Goal: Task Accomplishment & Management: Complete application form

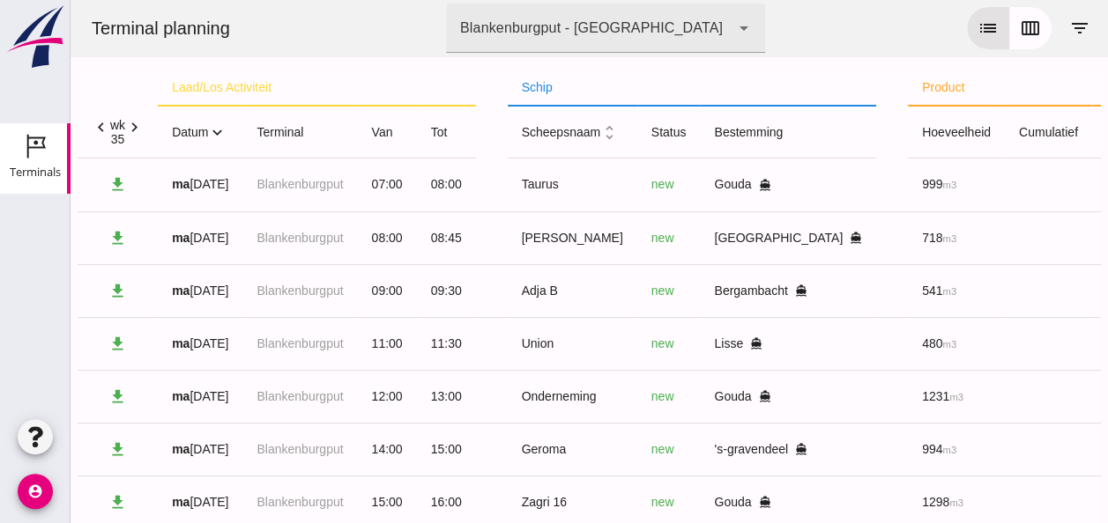
click at [220, 134] on icon "expand_more" at bounding box center [217, 132] width 19 height 19
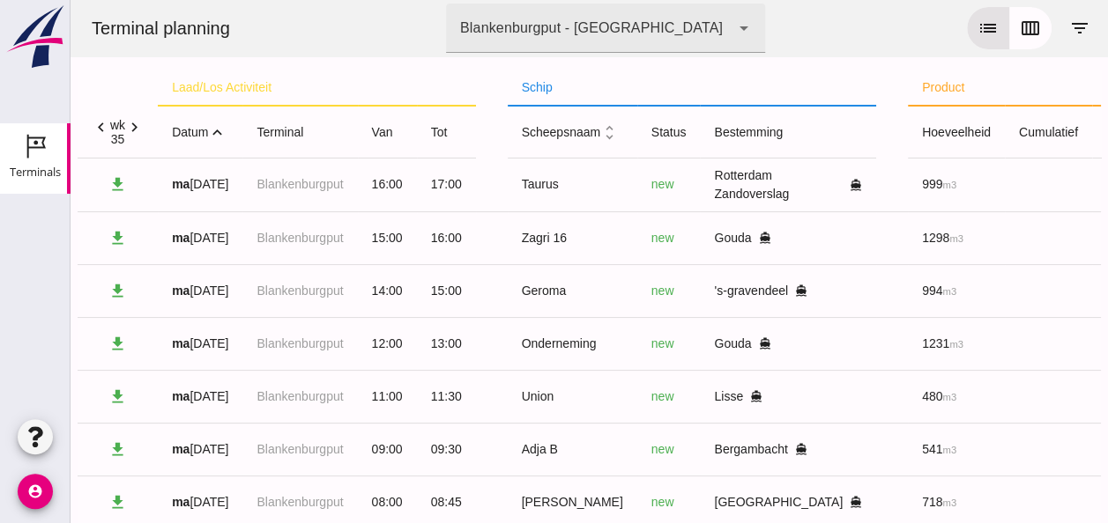
click at [220, 135] on icon "expand_less" at bounding box center [217, 132] width 19 height 19
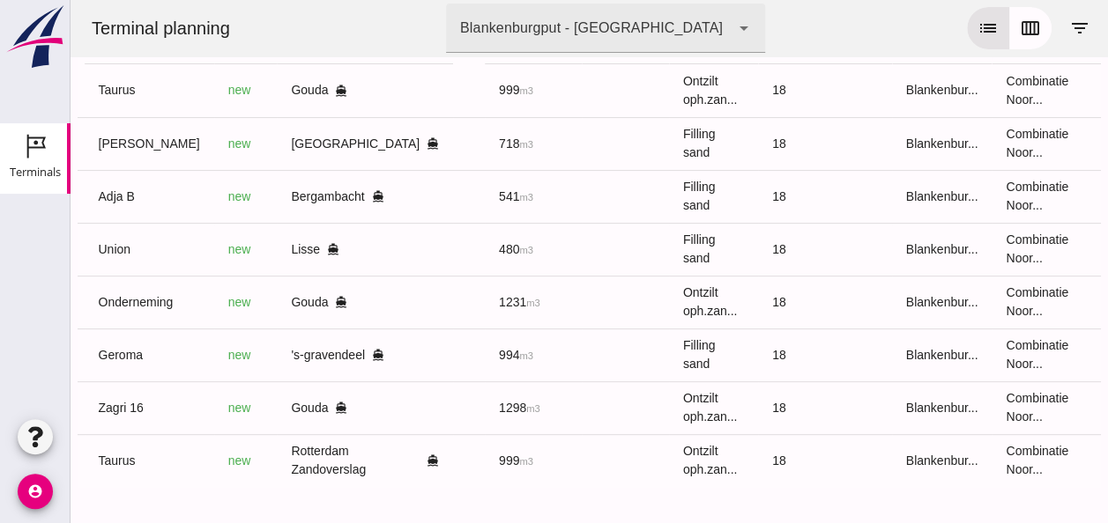
scroll to position [0, 471]
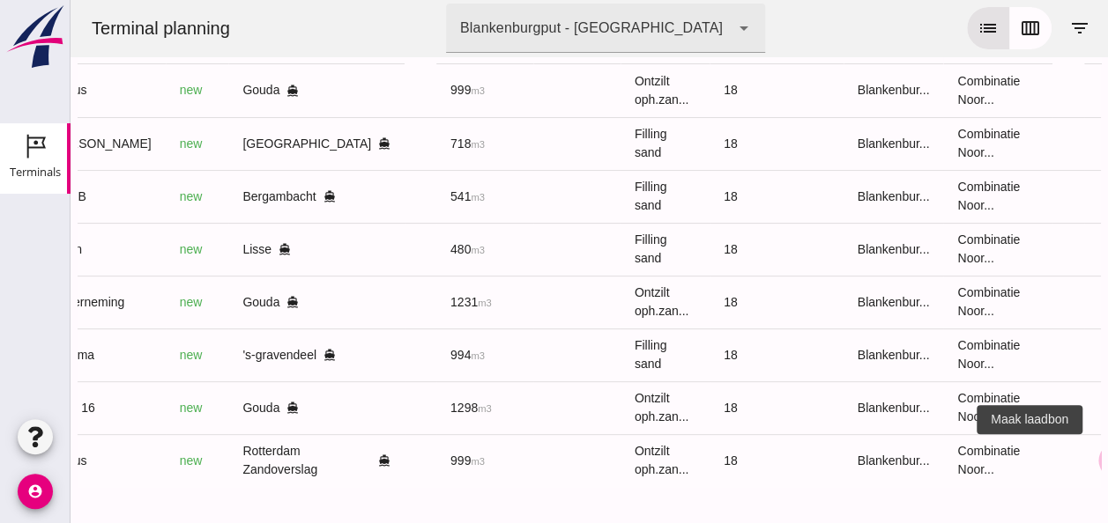
click at [1107, 453] on icon "receipt_long" at bounding box center [1116, 461] width 16 height 16
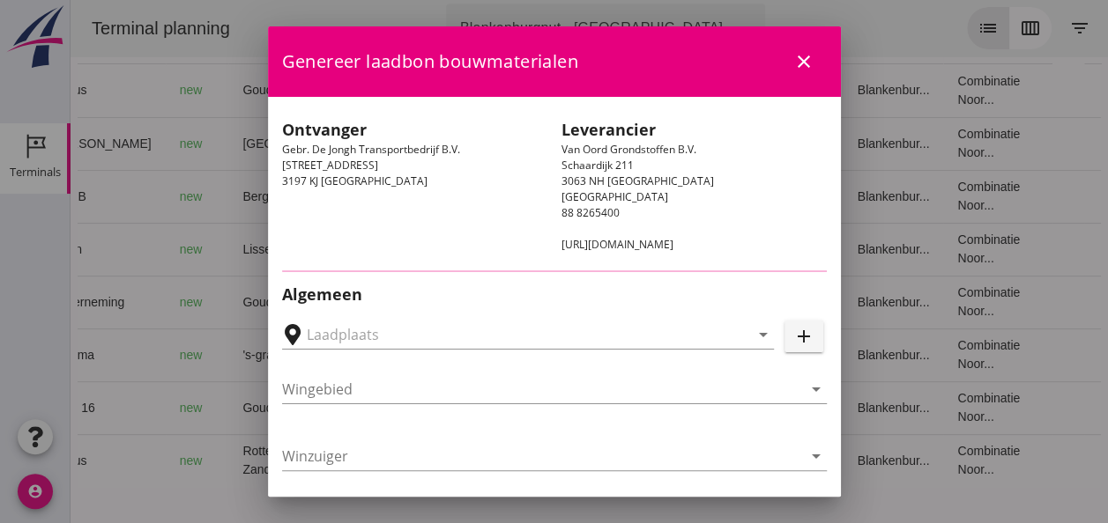
type input "Gebr. De Jongh Transportbedrijf B.V., Rotterdam Zandoverslag"
type input "Taurus"
type input "Rianne"
type input "999"
type input "Ontzilt oph.zand [75] (6120)"
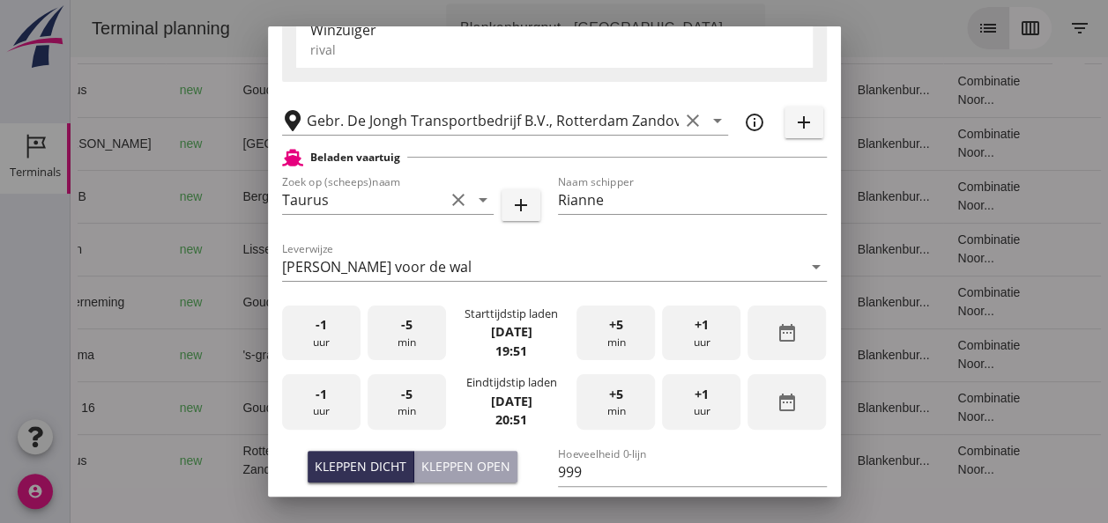
scroll to position [352, 0]
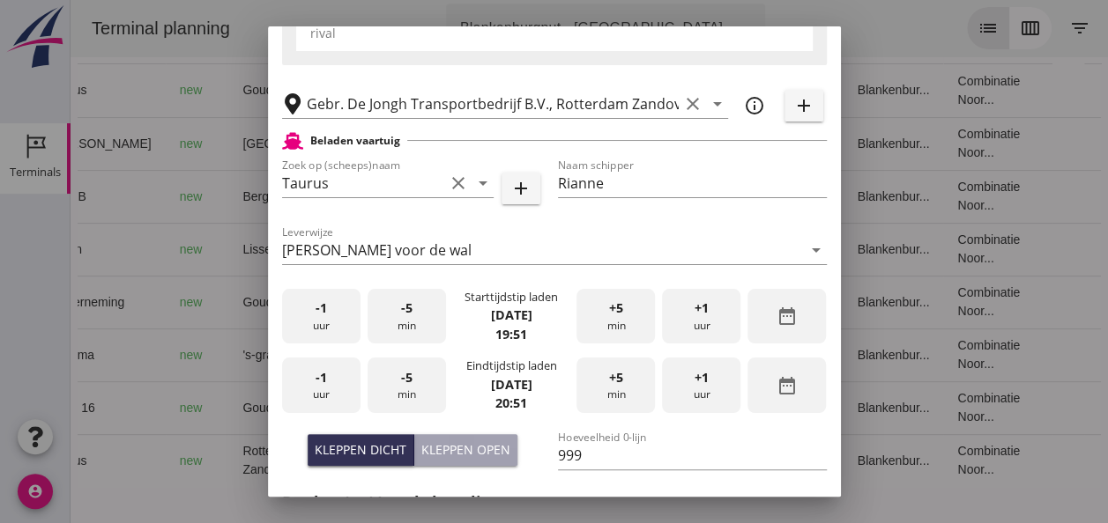
click at [323, 321] on div "-1 uur" at bounding box center [321, 317] width 78 height 56
click at [401, 317] on span "-5" at bounding box center [406, 308] width 11 height 19
click at [326, 393] on div "-1 uur" at bounding box center [321, 386] width 78 height 56
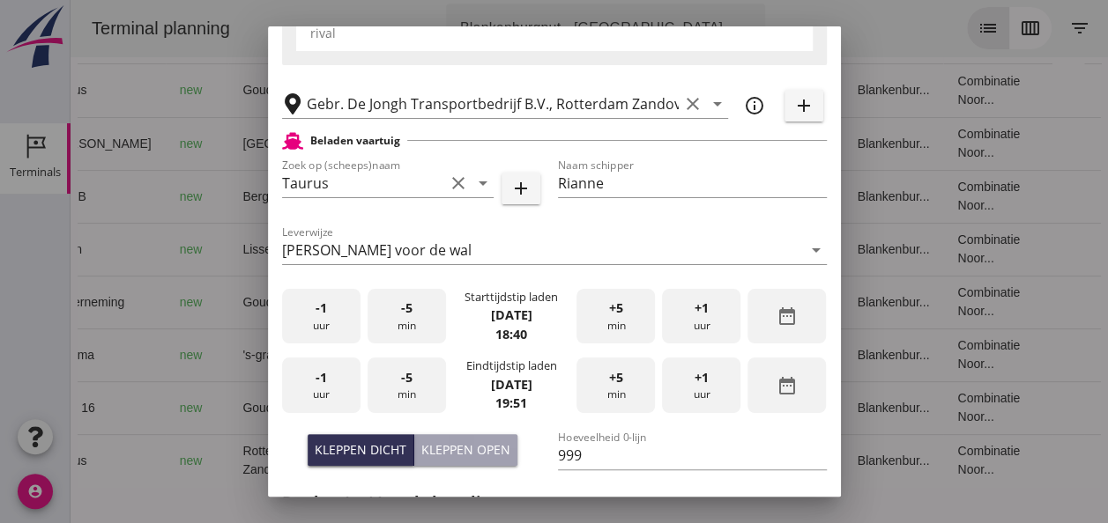
click at [410, 395] on div "-5 min" at bounding box center [406, 386] width 78 height 56
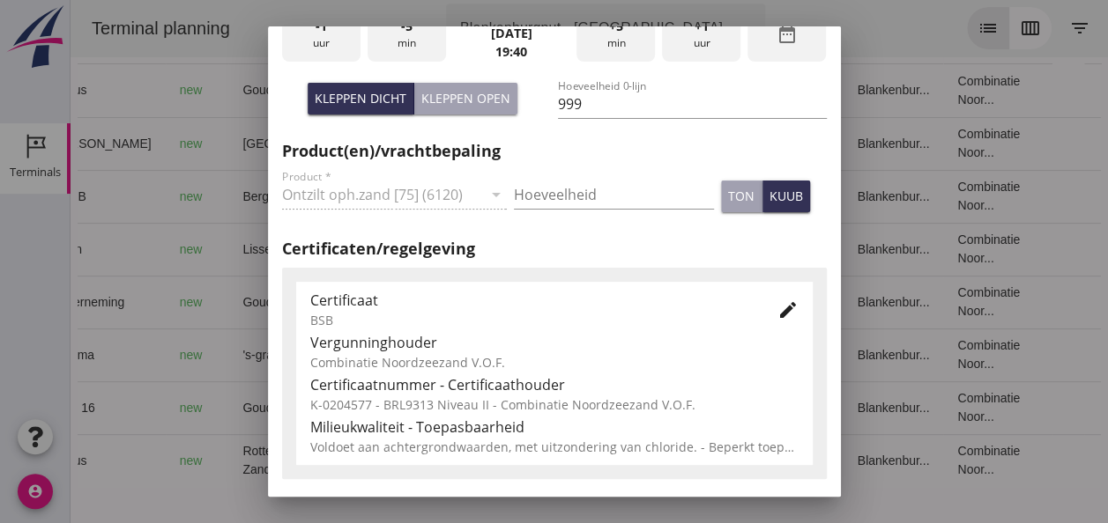
scroll to position [705, 0]
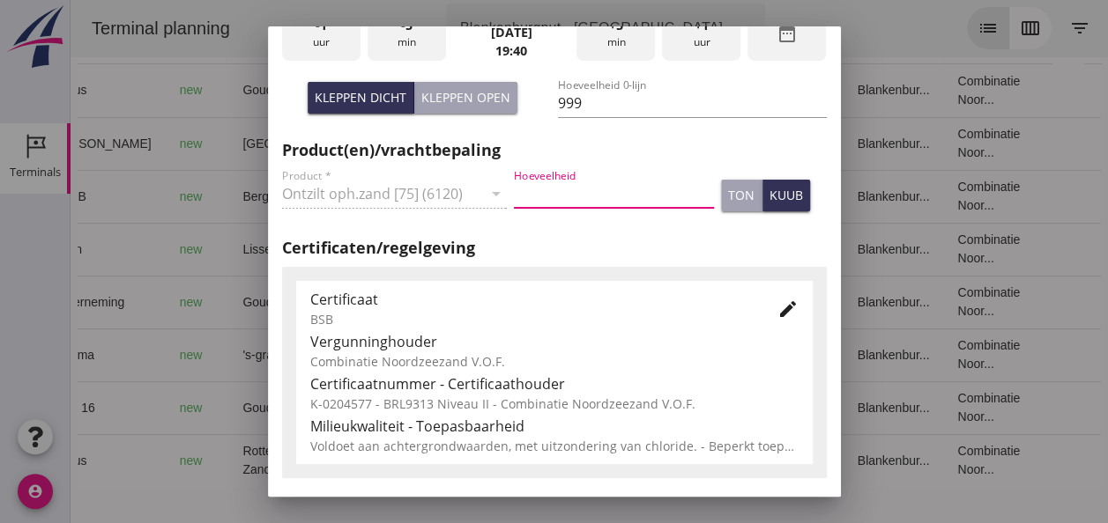
click at [524, 194] on input "Hoeveelheid" at bounding box center [614, 194] width 200 height 28
type input "999"
drag, startPoint x: 786, startPoint y: 187, endPoint x: 776, endPoint y: 188, distance: 9.7
click at [779, 188] on button "kuub" at bounding box center [786, 196] width 48 height 32
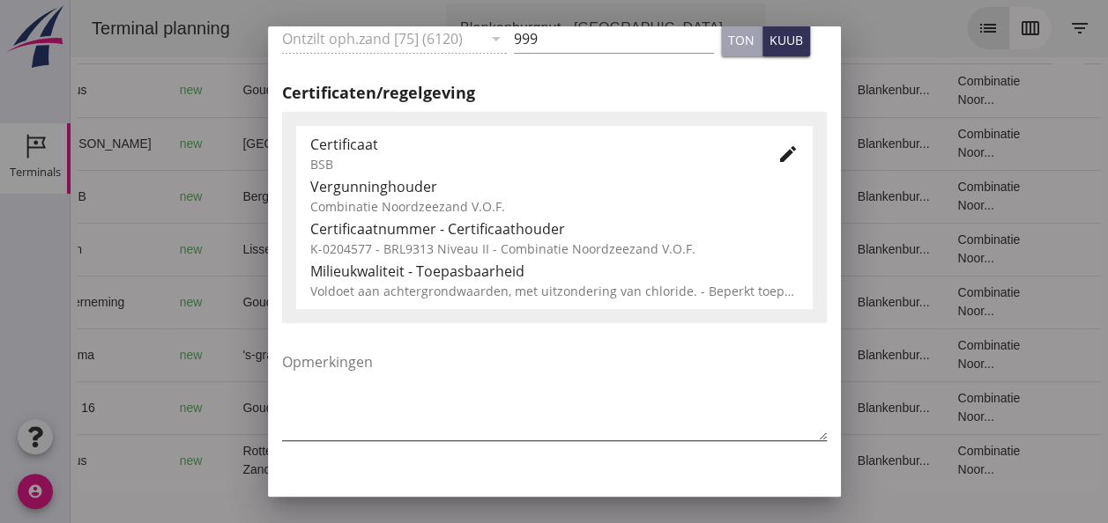
scroll to position [898, 0]
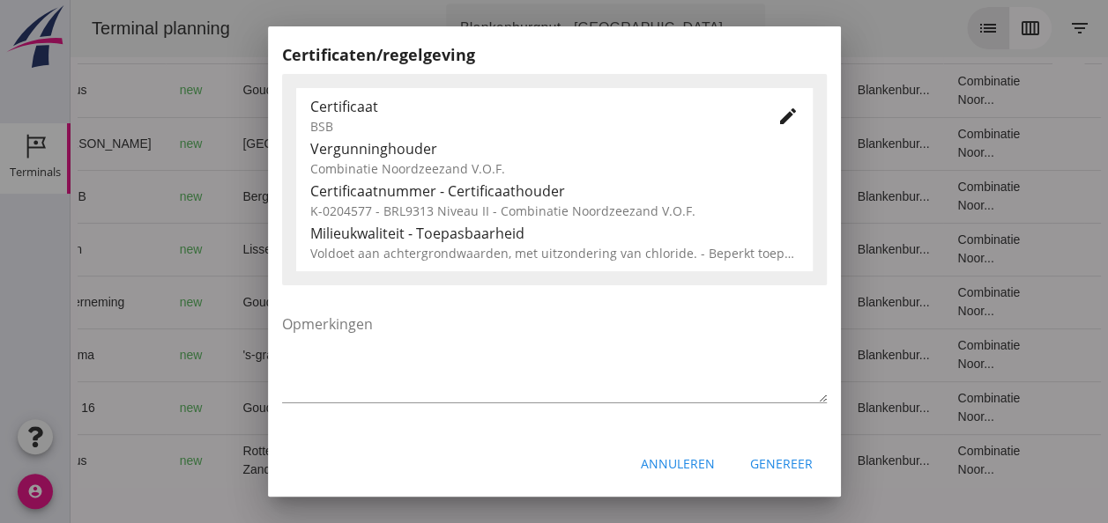
click at [767, 460] on div "Genereer" at bounding box center [781, 464] width 63 height 19
